Goal: Transaction & Acquisition: Purchase product/service

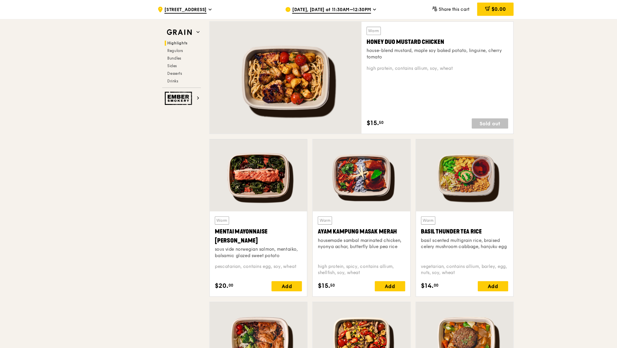
scroll to position [372, 0]
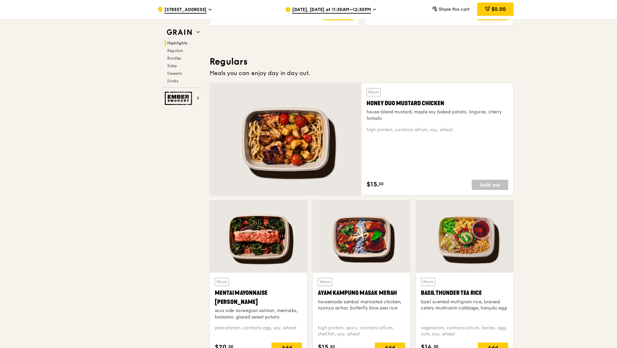
click at [284, 14] on div "[DATE], [DATE] at 11:30AM–12:30PM" at bounding box center [317, 9] width 108 height 18
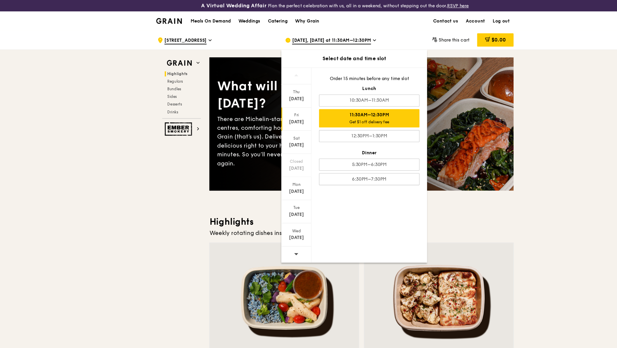
scroll to position [0, 0]
click at [369, 17] on div "Meals On Demand Weddings Catering Why Grain Contact us Account Log out" at bounding box center [308, 20] width 329 height 18
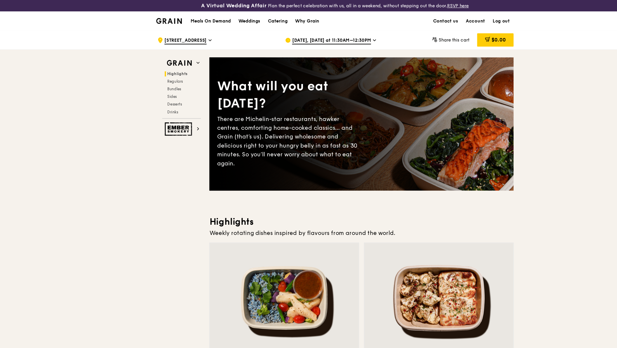
click at [436, 17] on link "Account" at bounding box center [438, 20] width 25 height 18
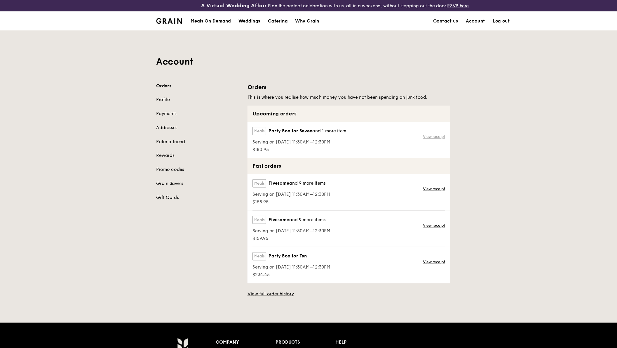
click at [401, 127] on link "View receipt" at bounding box center [400, 125] width 20 height 5
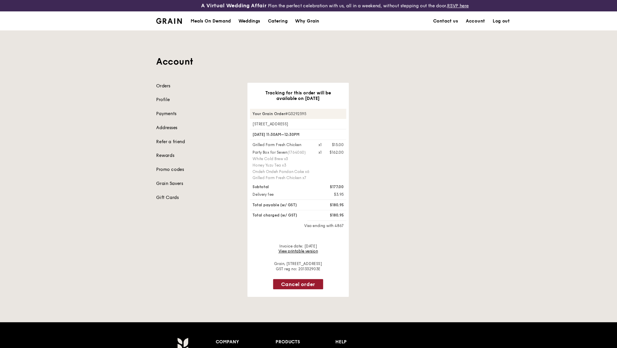
click at [280, 257] on button "Cancel order" at bounding box center [275, 261] width 46 height 9
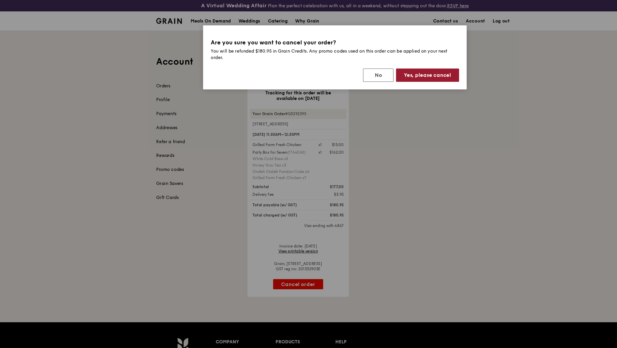
click at [405, 63] on button "Yes, please cancel" at bounding box center [394, 69] width 58 height 12
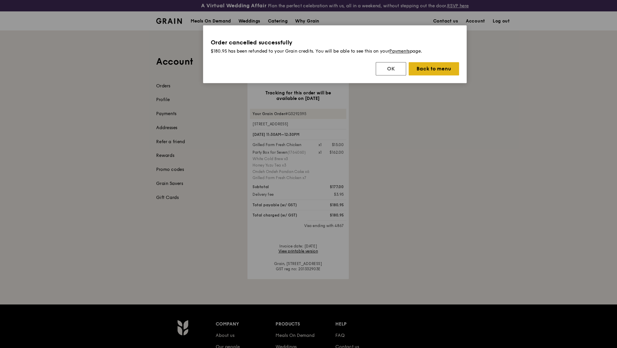
click at [387, 63] on button "Back to menu" at bounding box center [400, 63] width 46 height 12
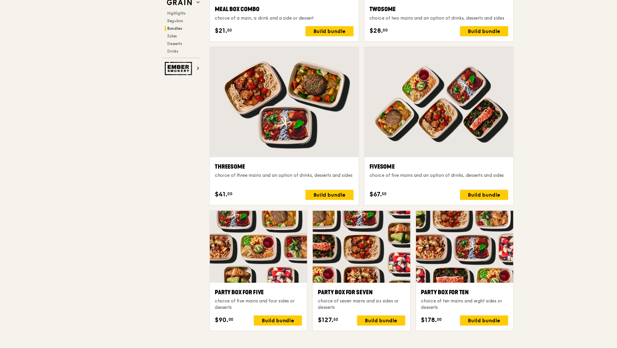
scroll to position [986, 0]
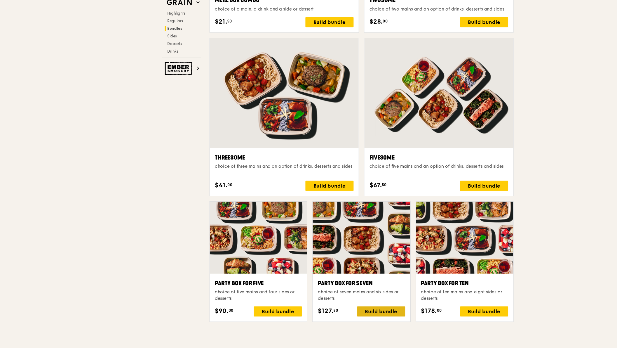
click at [350, 309] on div "Build bundle" at bounding box center [351, 313] width 44 height 9
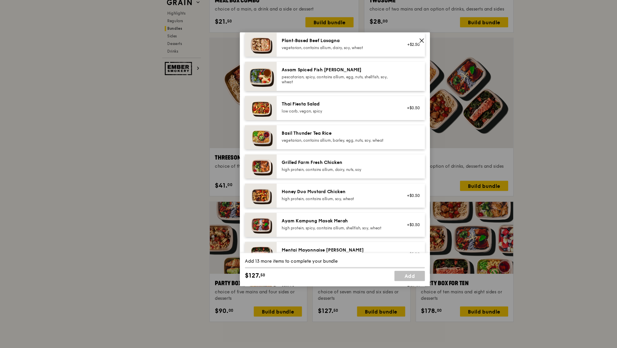
scroll to position [62, 0]
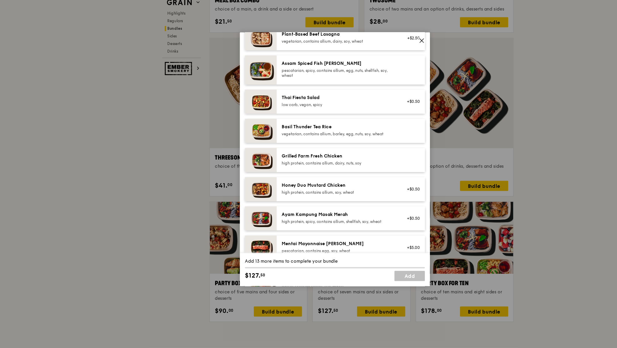
click at [309, 222] on div "Ayam Kampung Masak Merah" at bounding box center [312, 225] width 105 height 6
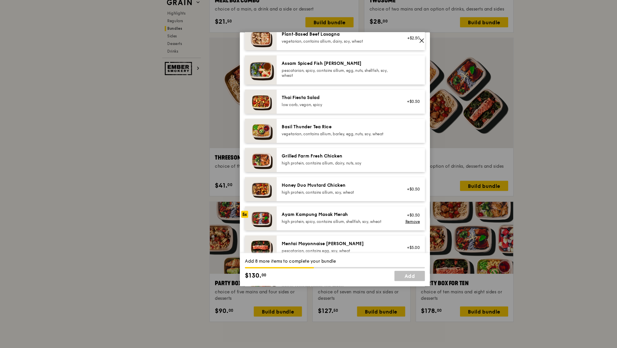
click at [309, 222] on div "Ayam Kampung Masak Merah" at bounding box center [312, 225] width 105 height 6
click at [373, 229] on link "Remove" at bounding box center [379, 231] width 13 height 4
click at [342, 229] on div "high protein, spicy, contains allium, shellfish, soy, wheat" at bounding box center [312, 231] width 105 height 5
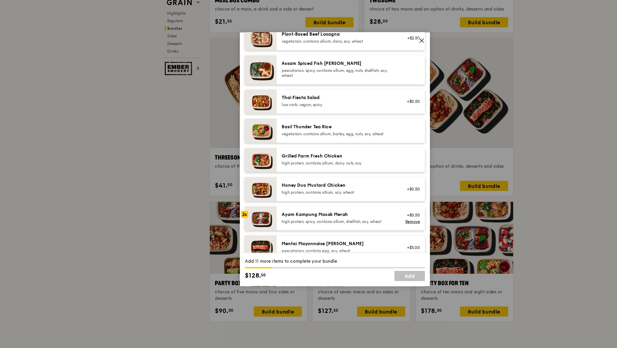
click at [342, 229] on div "high protein, spicy, contains allium, shellfish, soy, wheat" at bounding box center [312, 231] width 105 height 5
click at [319, 222] on div "Ayam Kampung Masak Merah" at bounding box center [312, 225] width 105 height 6
click at [322, 175] on div "high protein, contains allium, dairy, nuts, soy" at bounding box center [312, 177] width 105 height 5
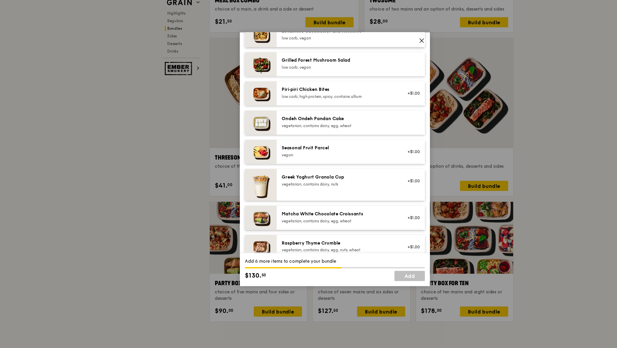
scroll to position [402, 0]
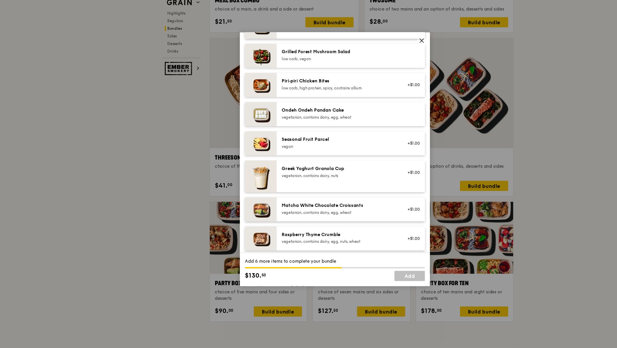
click at [297, 133] on div "vegetarian, contains dairy, egg, wheat" at bounding box center [312, 135] width 105 height 5
click at [374, 132] on link "Remove" at bounding box center [379, 134] width 13 height 4
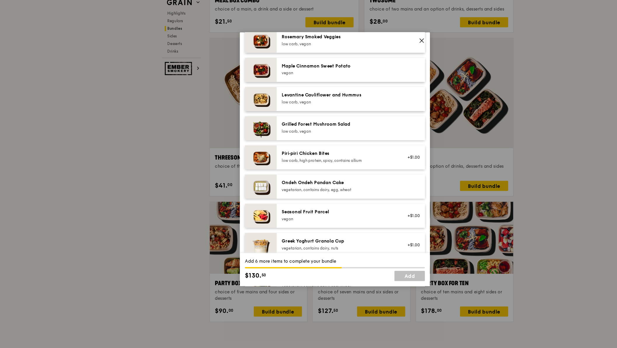
scroll to position [330, 0]
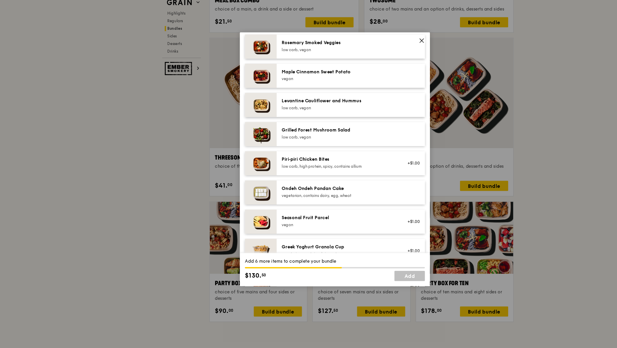
click at [319, 232] on div "vegan" at bounding box center [312, 234] width 105 height 5
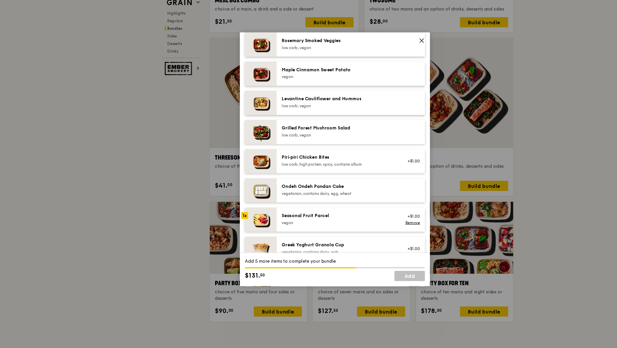
scroll to position [334, 0]
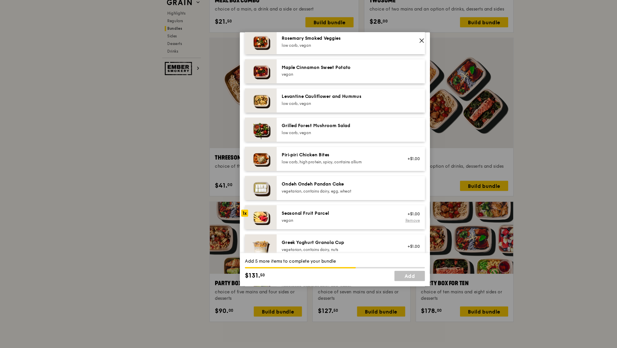
click at [379, 228] on link "Remove" at bounding box center [379, 230] width 13 height 4
click at [338, 201] on div "vegetarian, contains dairy, egg, wheat" at bounding box center [312, 203] width 105 height 5
click at [328, 221] on div "Seasonal Fruit Parcel" at bounding box center [312, 224] width 105 height 6
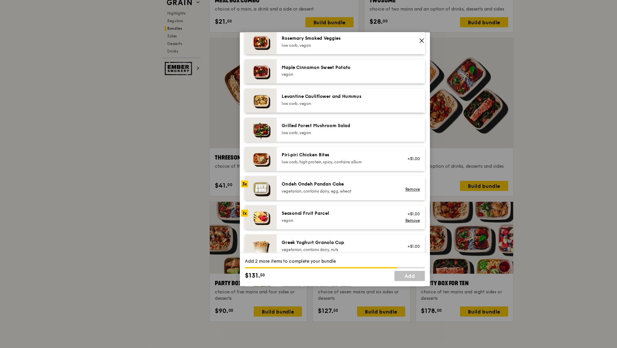
click at [328, 221] on div "Seasonal Fruit Parcel" at bounding box center [312, 224] width 105 height 6
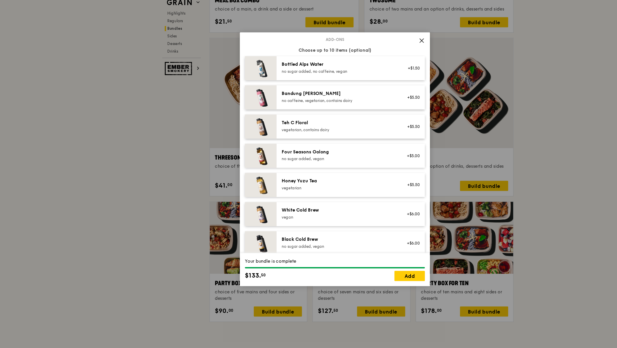
scroll to position [606, 0]
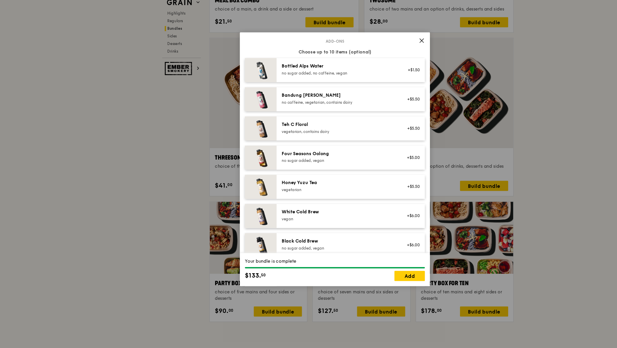
click at [337, 146] on div "vegetarian, contains dairy" at bounding box center [312, 148] width 105 height 5
click at [315, 242] on div "Black Cold Brew no sugar added, vegan +$6.00" at bounding box center [323, 253] width 137 height 22
click at [373, 247] on div "+$6.00 Remove" at bounding box center [379, 253] width 22 height 13
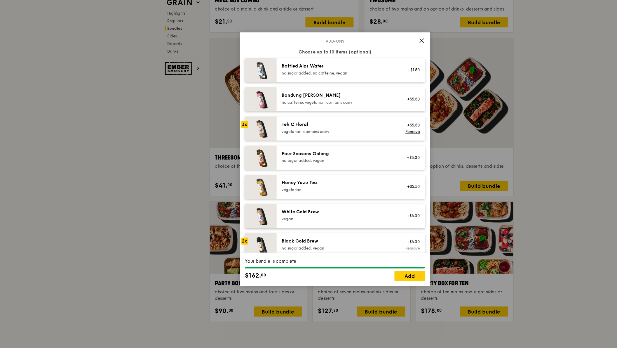
click at [382, 254] on link "Remove" at bounding box center [379, 256] width 13 height 4
click at [382, 247] on div "+$6.00" at bounding box center [379, 253] width 22 height 13
click at [379, 254] on link "Remove" at bounding box center [379, 256] width 13 height 4
click at [363, 215] on div "White Cold Brew [GEOGRAPHIC_DATA] +$6.00" at bounding box center [323, 226] width 137 height 22
click at [363, 215] on div "White Cold Brew [GEOGRAPHIC_DATA] +$6.00 Remove" at bounding box center [323, 226] width 137 height 22
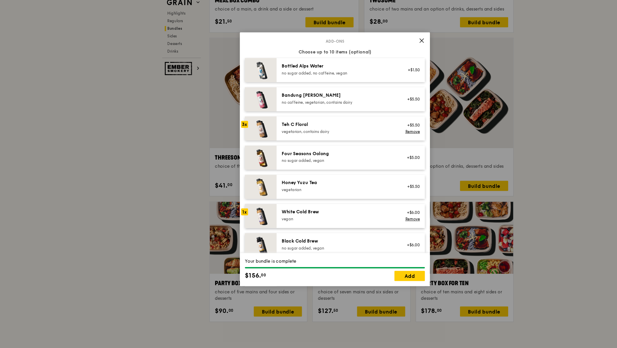
click at [363, 215] on div "White Cold Brew [GEOGRAPHIC_DATA] +$6.00 Remove" at bounding box center [323, 226] width 137 height 22
click at [380, 260] on div "Your bundle is complete $168. 00 Add" at bounding box center [308, 275] width 175 height 30
click at [380, 277] on link "Add" at bounding box center [377, 281] width 28 height 9
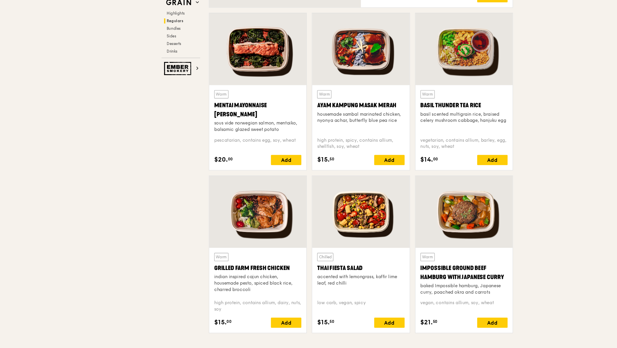
scroll to position [519, 0]
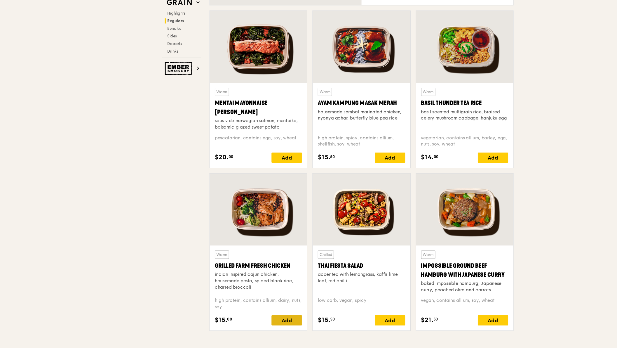
click at [265, 318] on div "Add" at bounding box center [264, 322] width 28 height 9
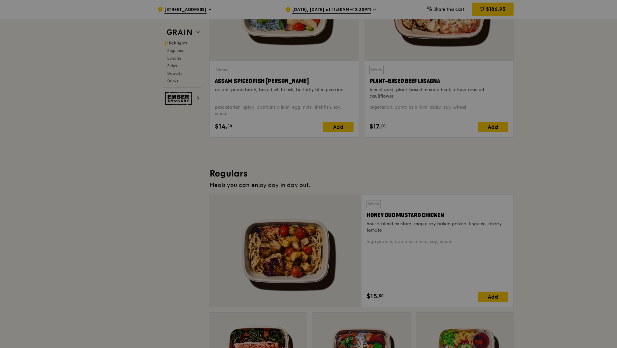
scroll to position [243, 0]
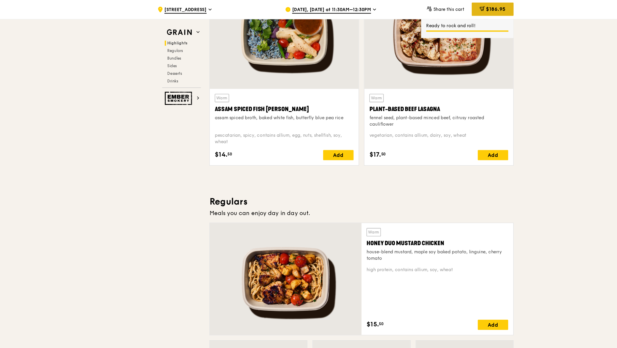
click at [462, 11] on span "$186.95" at bounding box center [457, 9] width 18 height 6
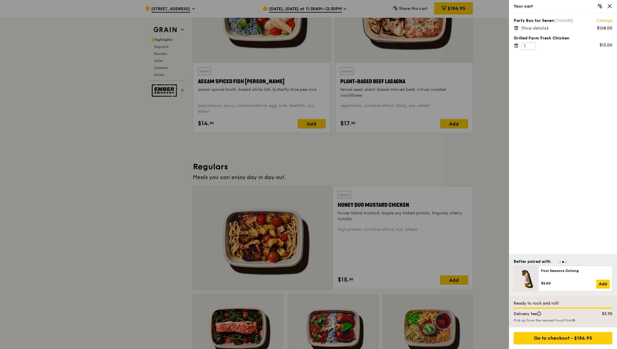
scroll to position [262, 0]
click at [544, 30] on span "Show details" at bounding box center [533, 28] width 25 height 5
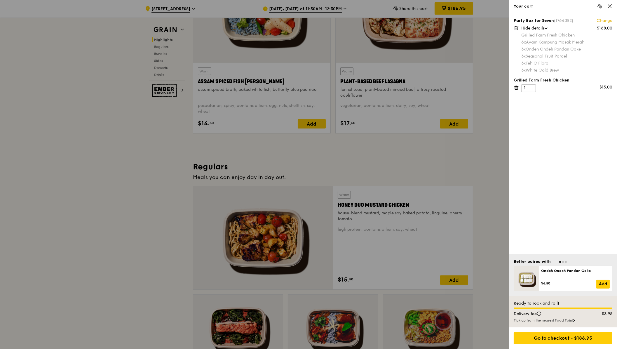
drag, startPoint x: 542, startPoint y: 59, endPoint x: 553, endPoint y: 59, distance: 11.1
click at [553, 59] on div "3x Seasonal Fruit Parcel" at bounding box center [566, 56] width 91 height 6
click at [552, 180] on div "Party Box for Seven (1764082) Change $168.00 Hide details Grilled Farm Fresh Ch…" at bounding box center [563, 133] width 108 height 241
click at [554, 336] on div "Go to checkout - $186.95" at bounding box center [563, 338] width 99 height 12
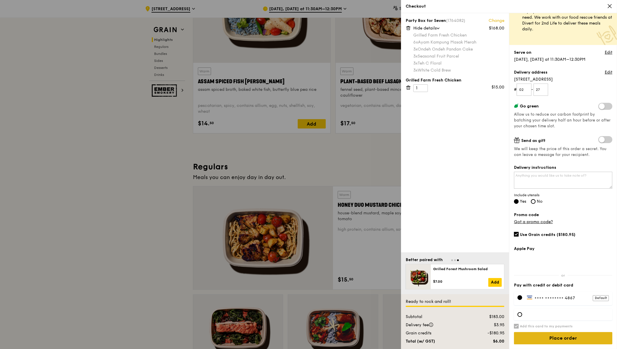
scroll to position [18, 0]
click at [565, 338] on input "Place order" at bounding box center [563, 338] width 98 height 12
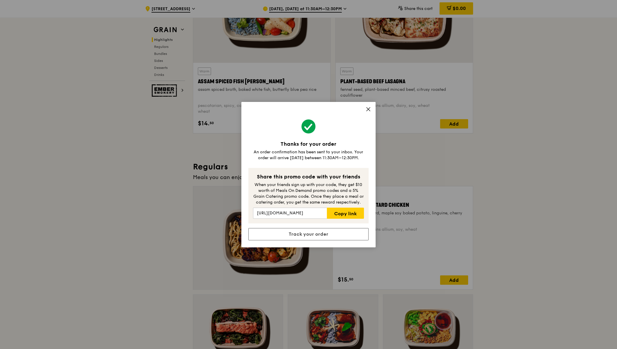
click at [370, 110] on icon at bounding box center [369, 109] width 4 height 4
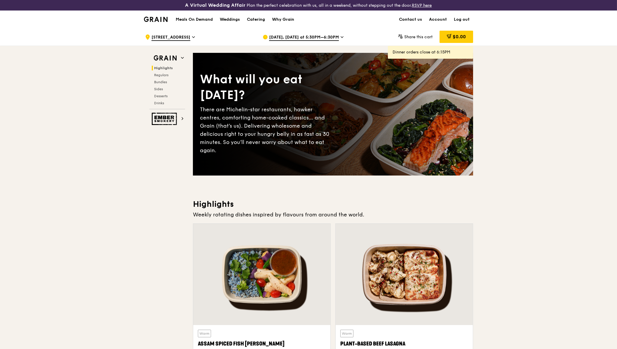
scroll to position [0, 0]
click at [432, 20] on link "Account" at bounding box center [438, 20] width 25 height 18
